Goal: Information Seeking & Learning: Learn about a topic

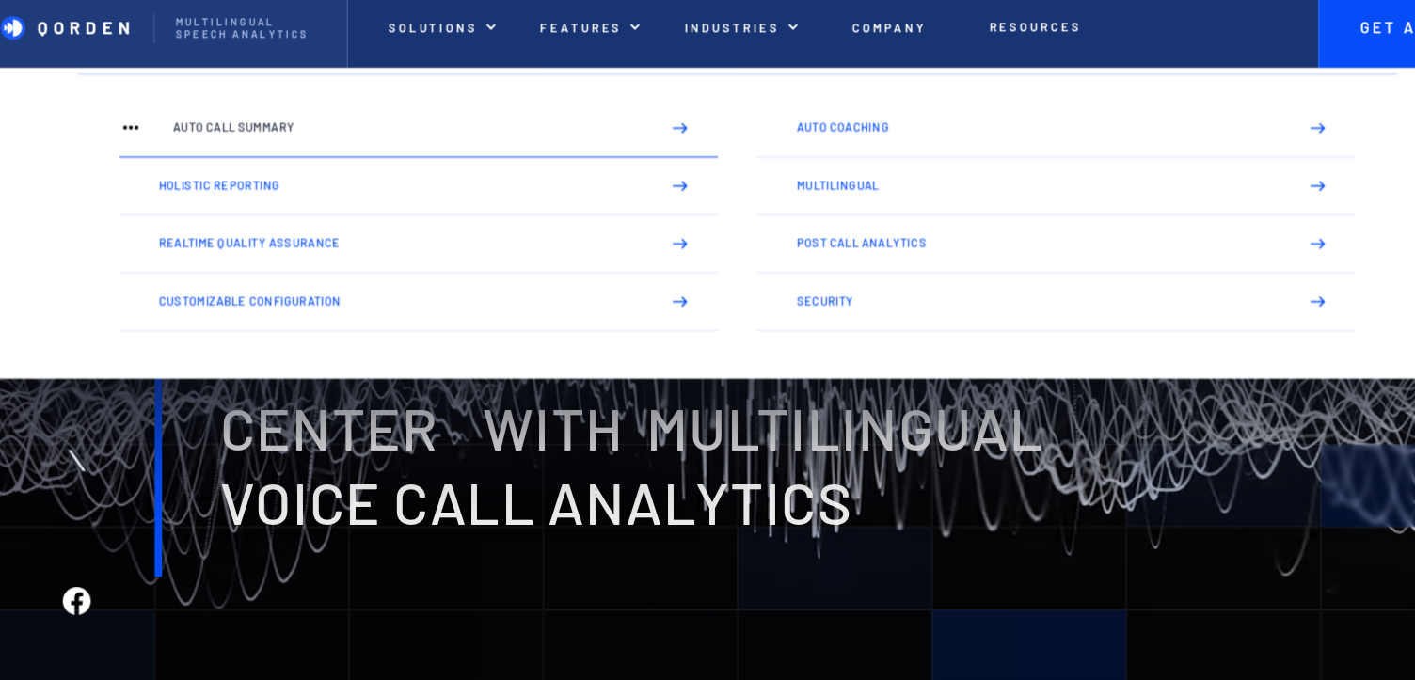
click at [653, 128] on img at bounding box center [655, 128] width 16 height 16
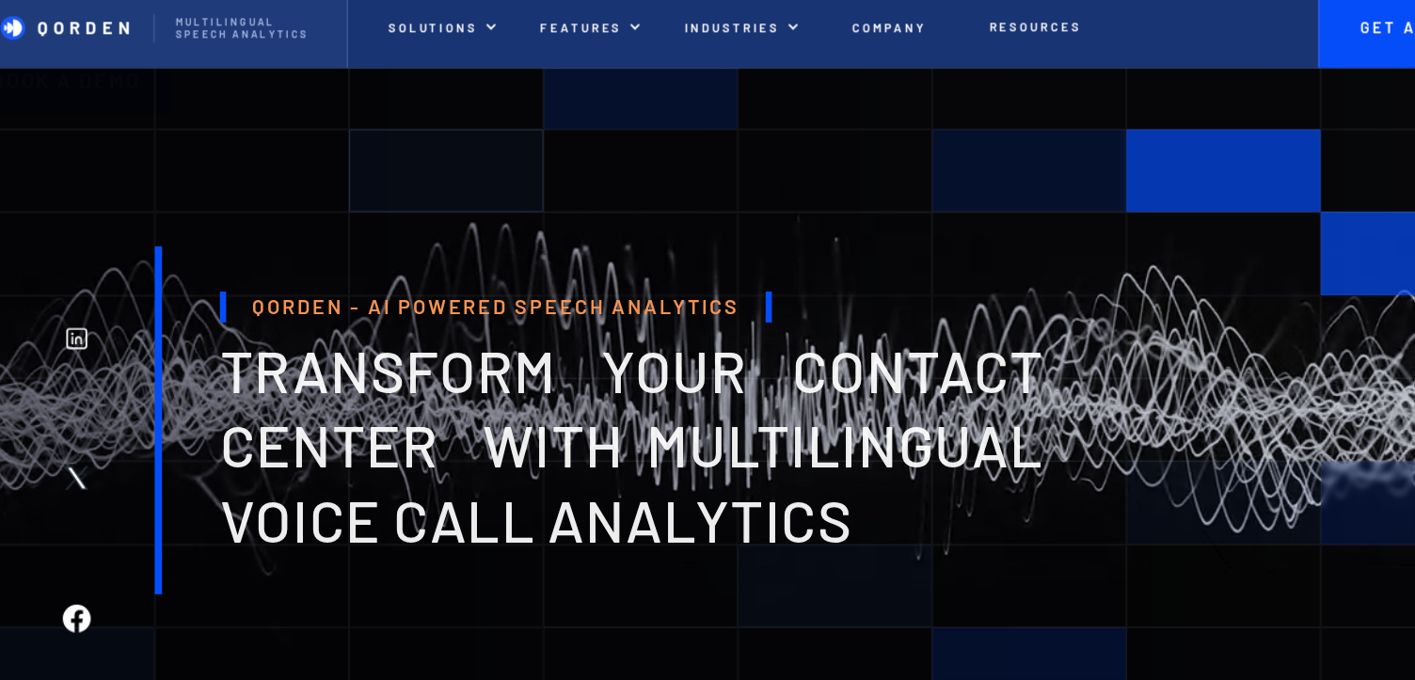
click at [491, 152] on div at bounding box center [442, 166] width 177 height 75
